Goal: Communication & Community: Answer question/provide support

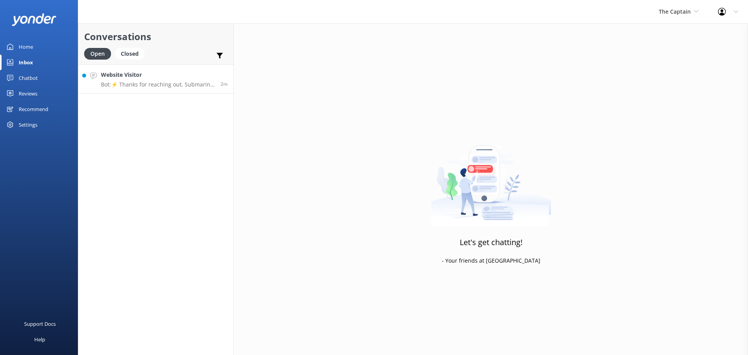
click at [189, 76] on h4 "Website Visitor" at bounding box center [158, 75] width 114 height 9
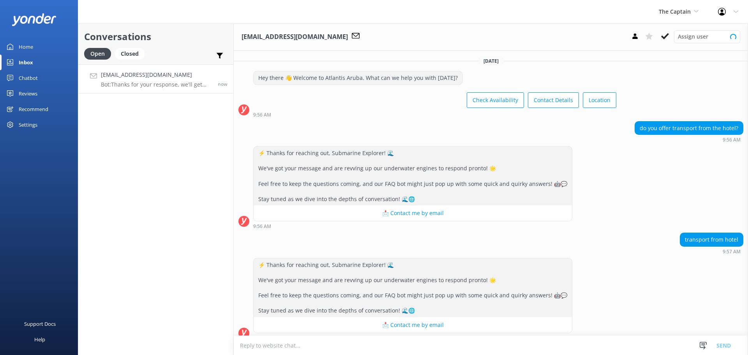
scroll to position [82, 0]
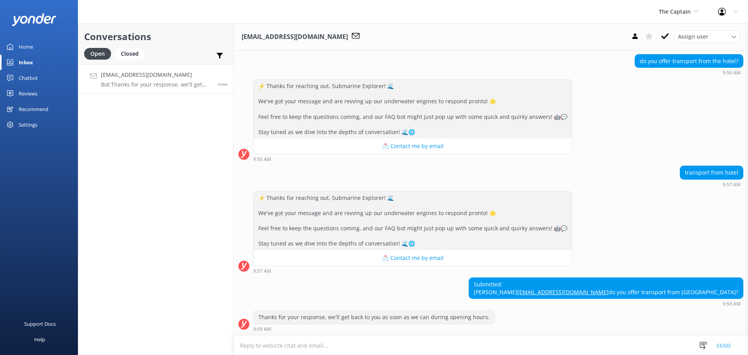
click at [364, 343] on textarea at bounding box center [491, 345] width 514 height 19
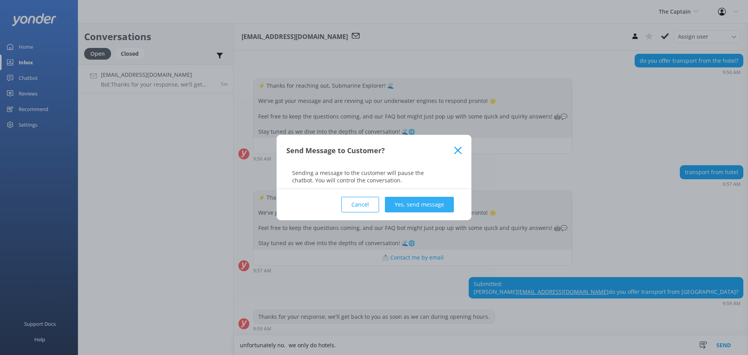
type textarea "unfortunately no. we only do hotels."
click at [410, 203] on button "Yes, send message" at bounding box center [419, 205] width 69 height 16
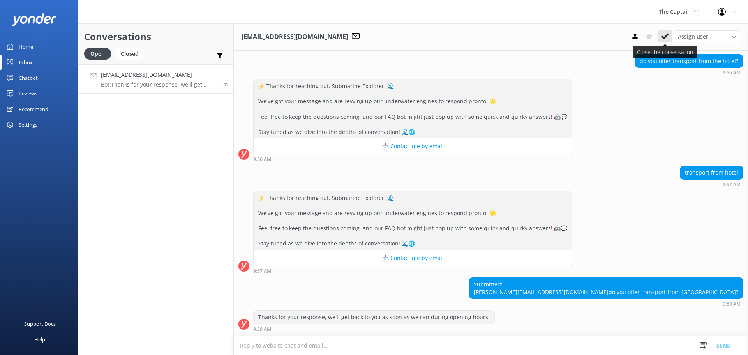
click at [664, 40] on icon at bounding box center [665, 36] width 8 height 8
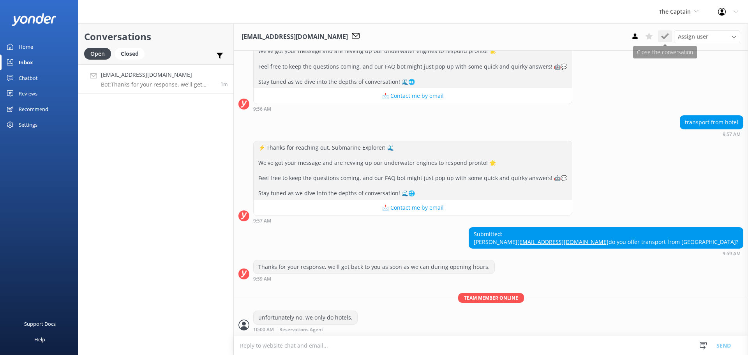
scroll to position [133, 0]
